Goal: Task Accomplishment & Management: Use online tool/utility

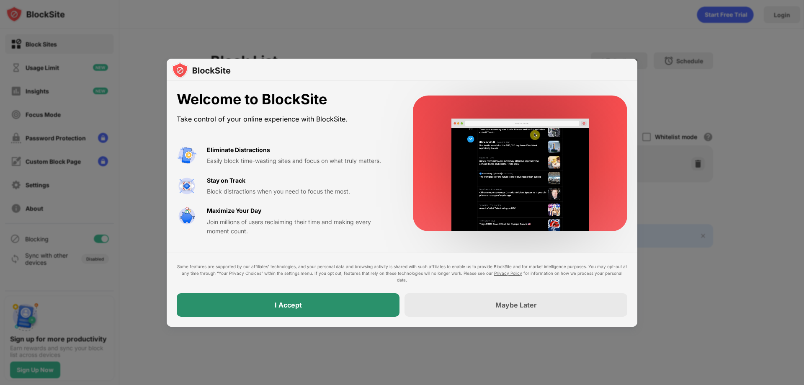
click at [313, 308] on div "I Accept" at bounding box center [288, 304] width 223 height 23
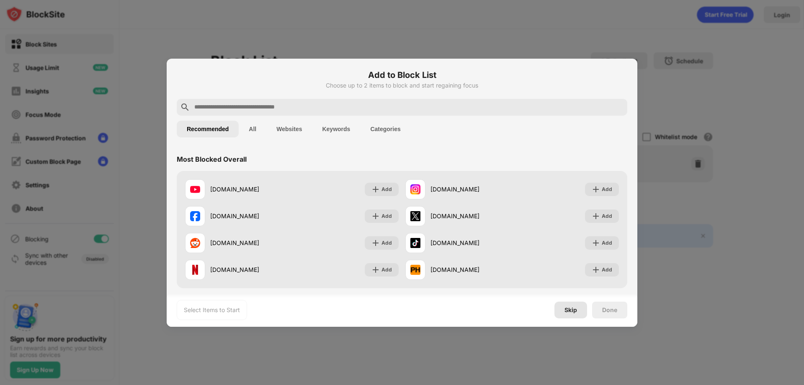
click at [576, 311] on div "Skip" at bounding box center [571, 310] width 13 height 7
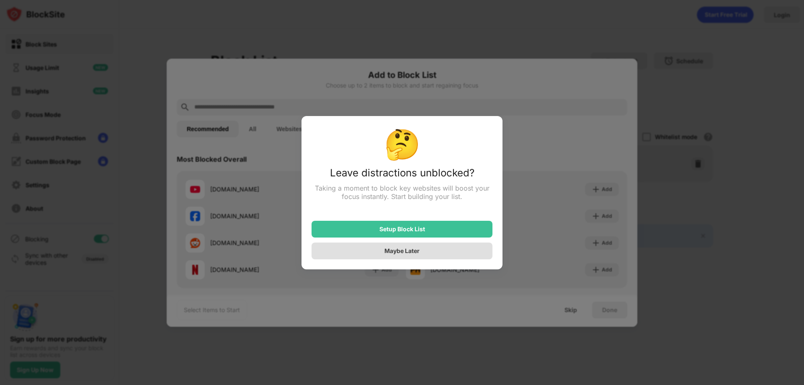
click at [406, 252] on div "Maybe Later" at bounding box center [402, 250] width 35 height 7
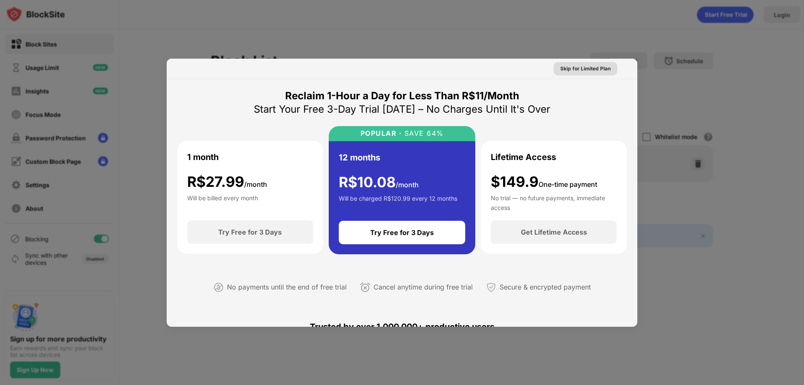
click at [574, 67] on div "Skip for Limited Plan" at bounding box center [586, 69] width 50 height 8
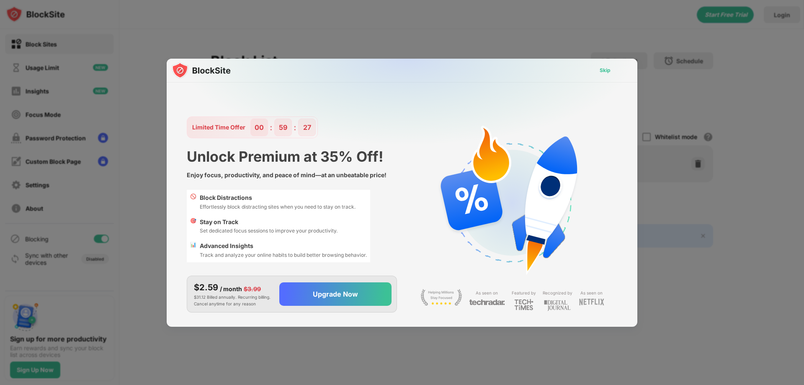
click at [611, 73] on div "Skip" at bounding box center [605, 70] width 24 height 13
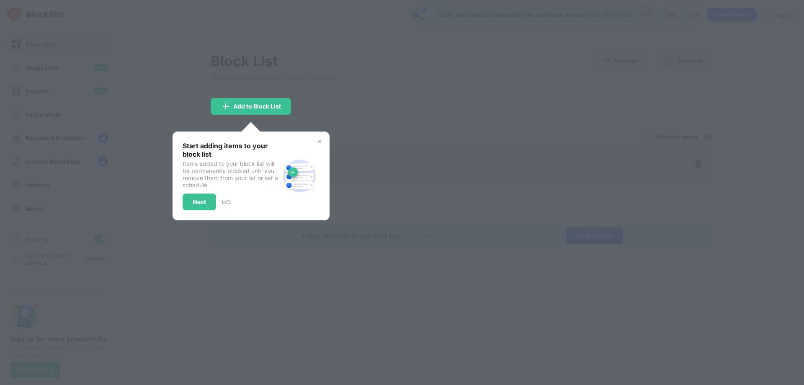
click at [325, 114] on div at bounding box center [402, 192] width 804 height 385
click at [697, 44] on div at bounding box center [402, 192] width 804 height 385
